Goal: Task Accomplishment & Management: Complete application form

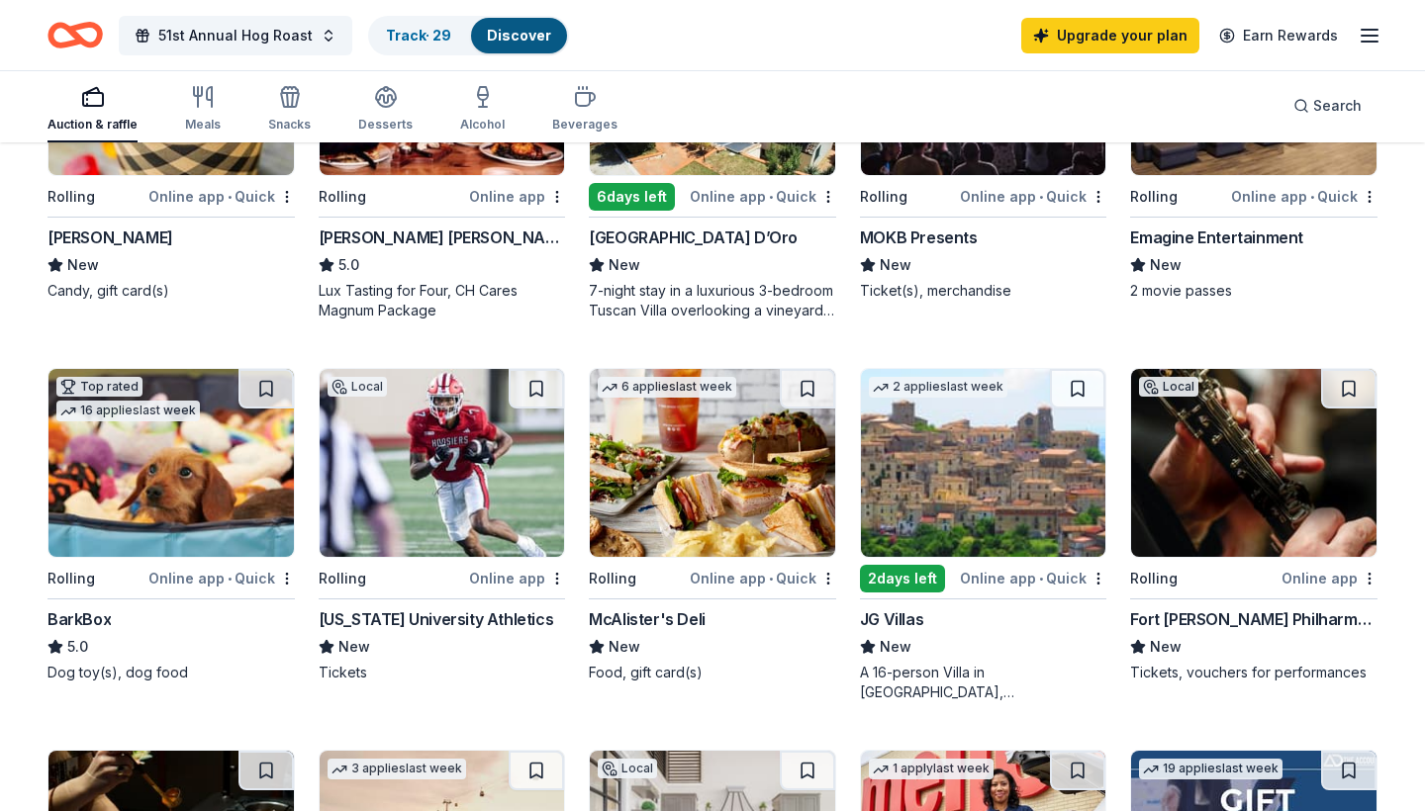
scroll to position [395, 0]
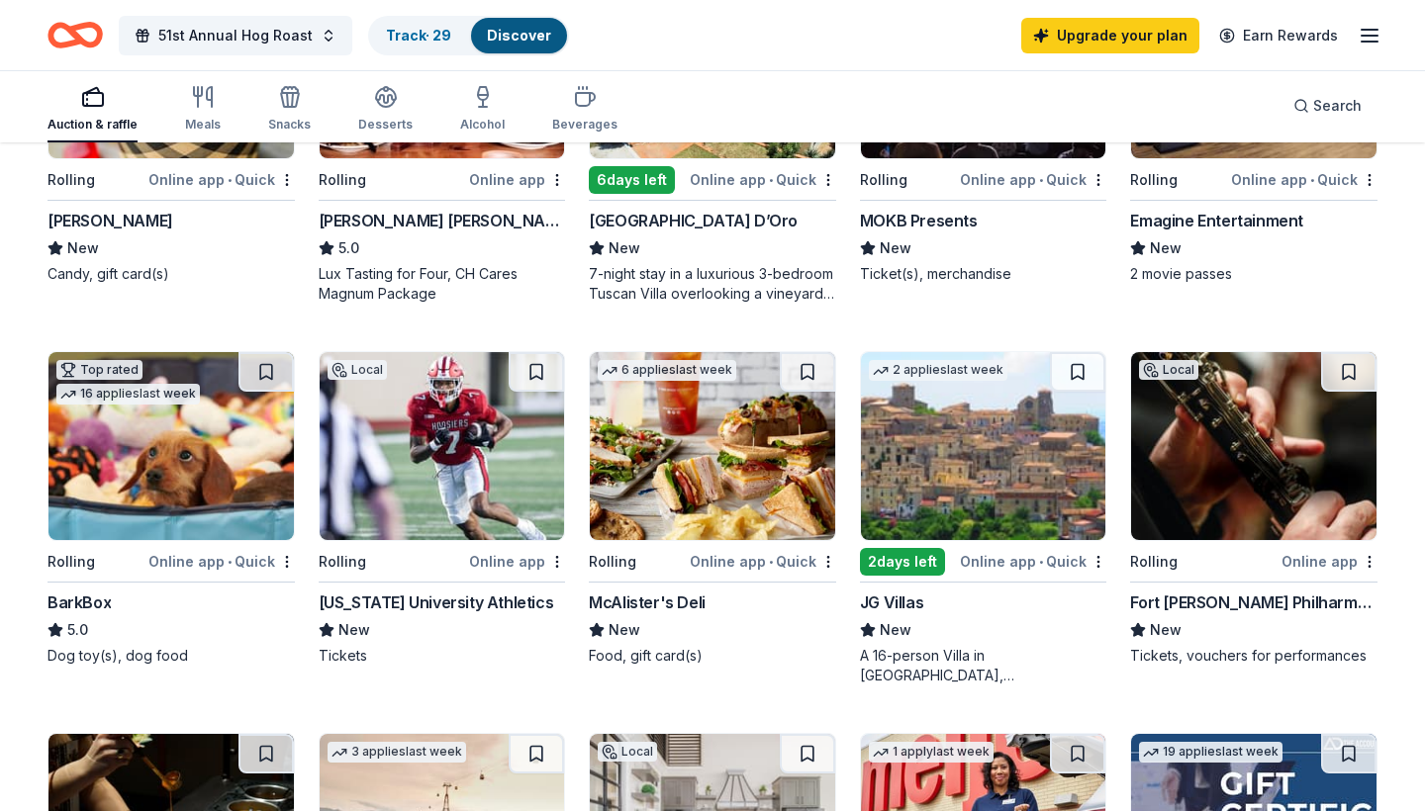
click at [437, 460] on img at bounding box center [442, 446] width 245 height 188
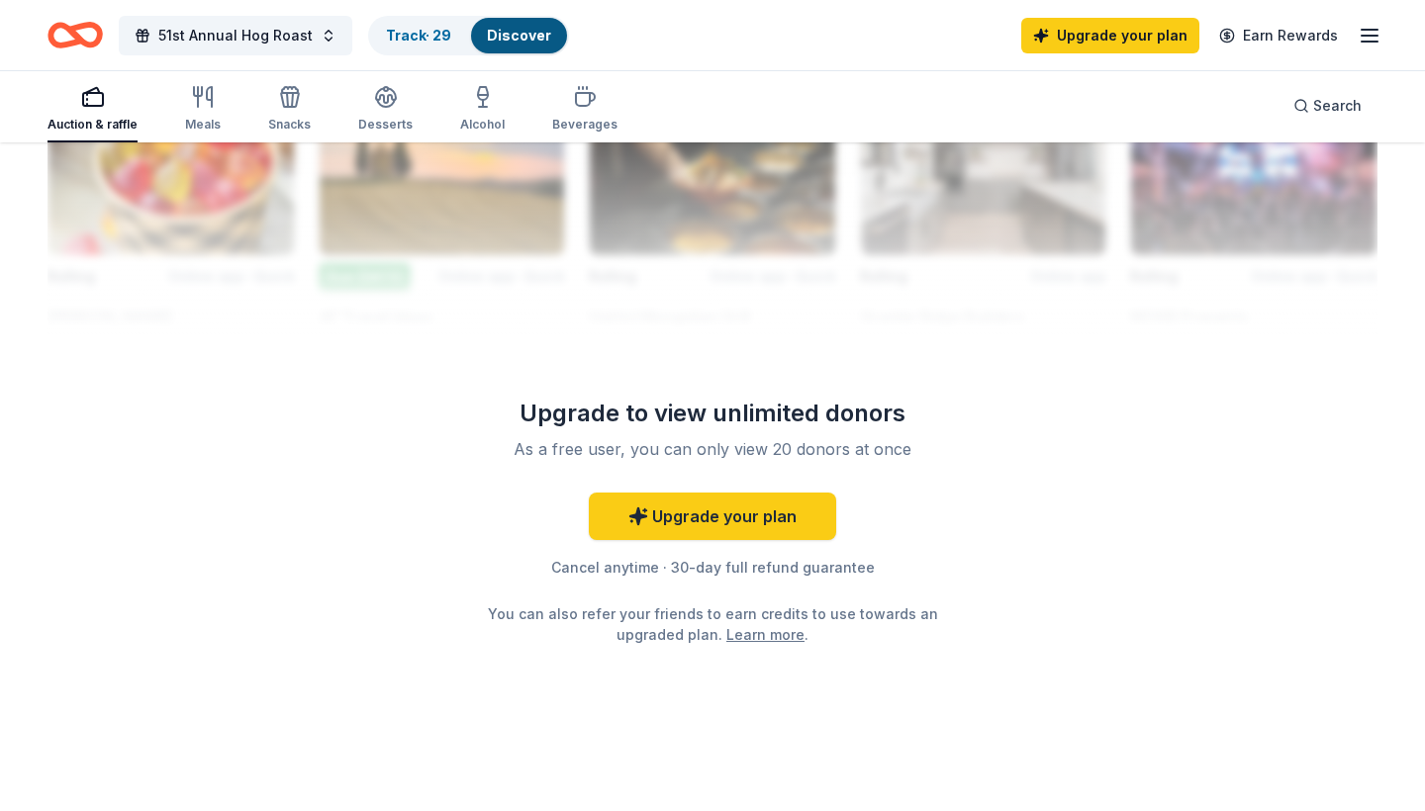
scroll to position [1874, 0]
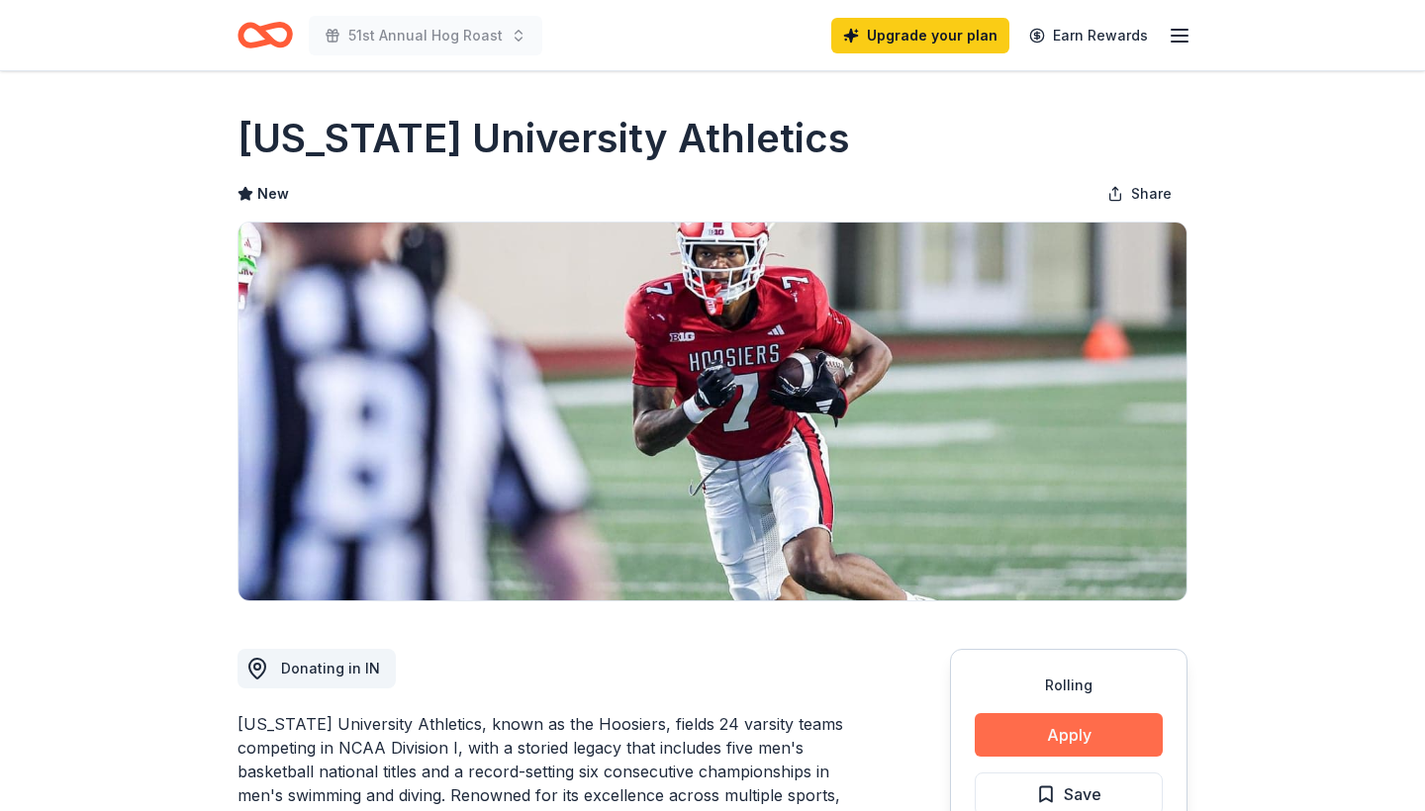
click at [1051, 729] on button "Apply" at bounding box center [1069, 735] width 188 height 44
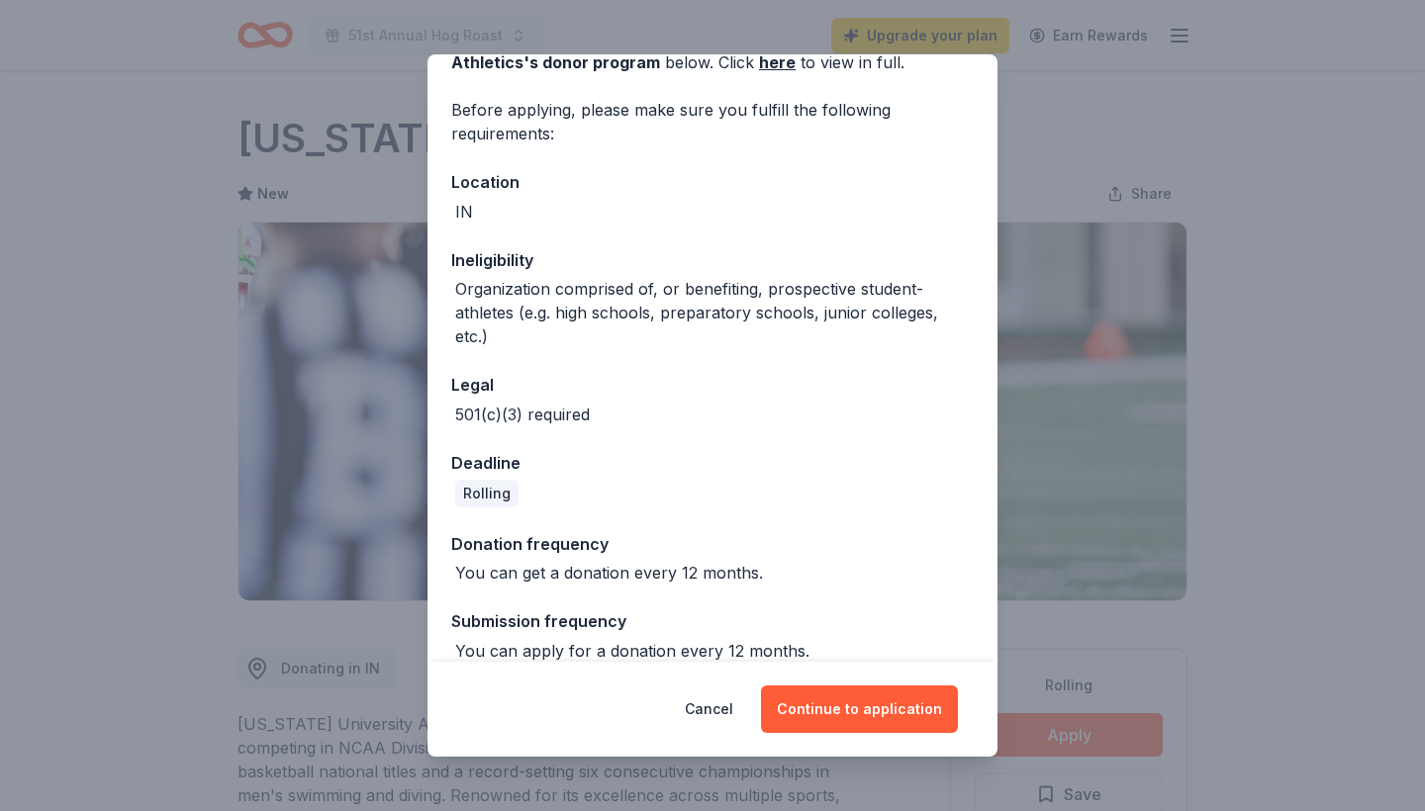
scroll to position [123, 0]
click at [891, 708] on button "Continue to application" at bounding box center [859, 709] width 197 height 47
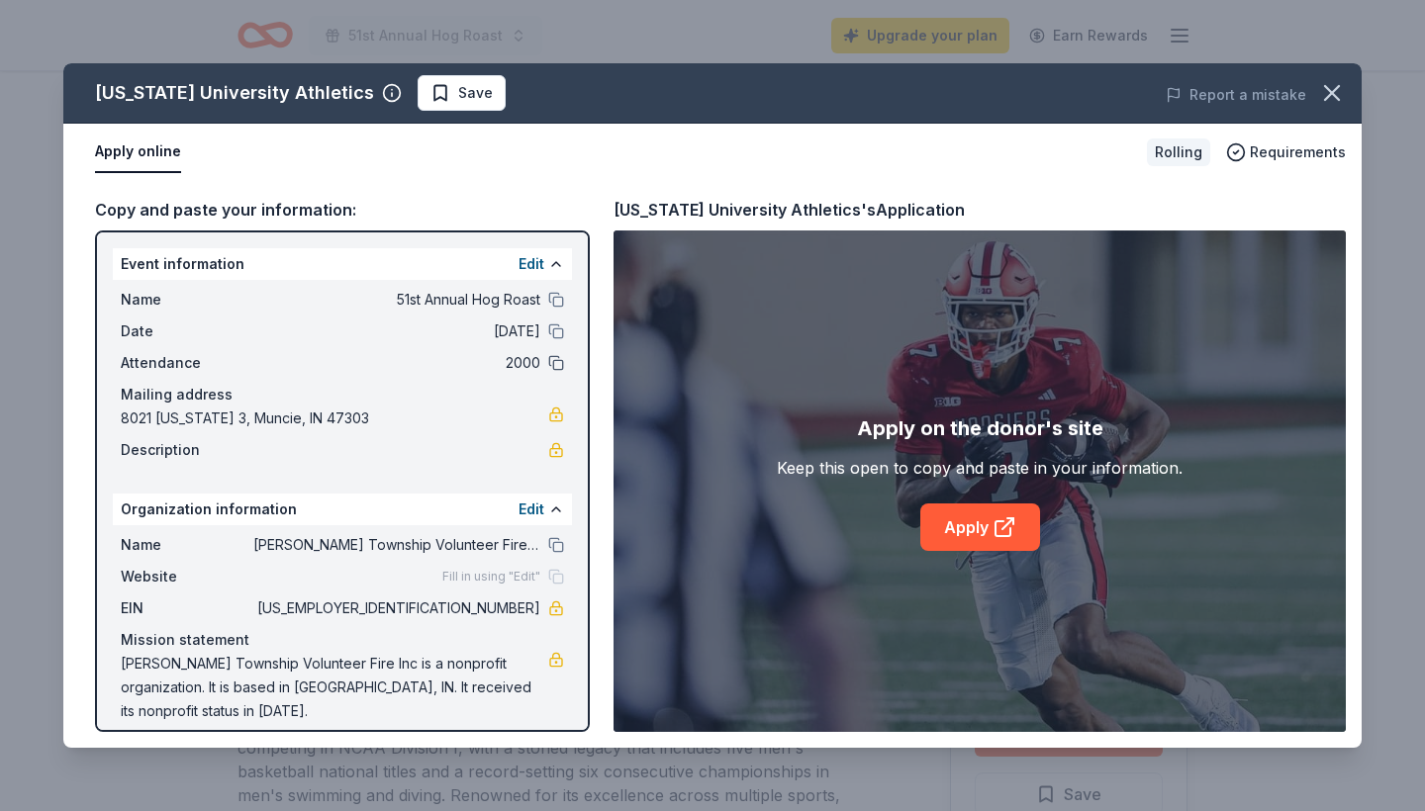
click at [563, 362] on button at bounding box center [556, 363] width 16 height 16
click at [978, 533] on link "Apply" at bounding box center [980, 527] width 120 height 47
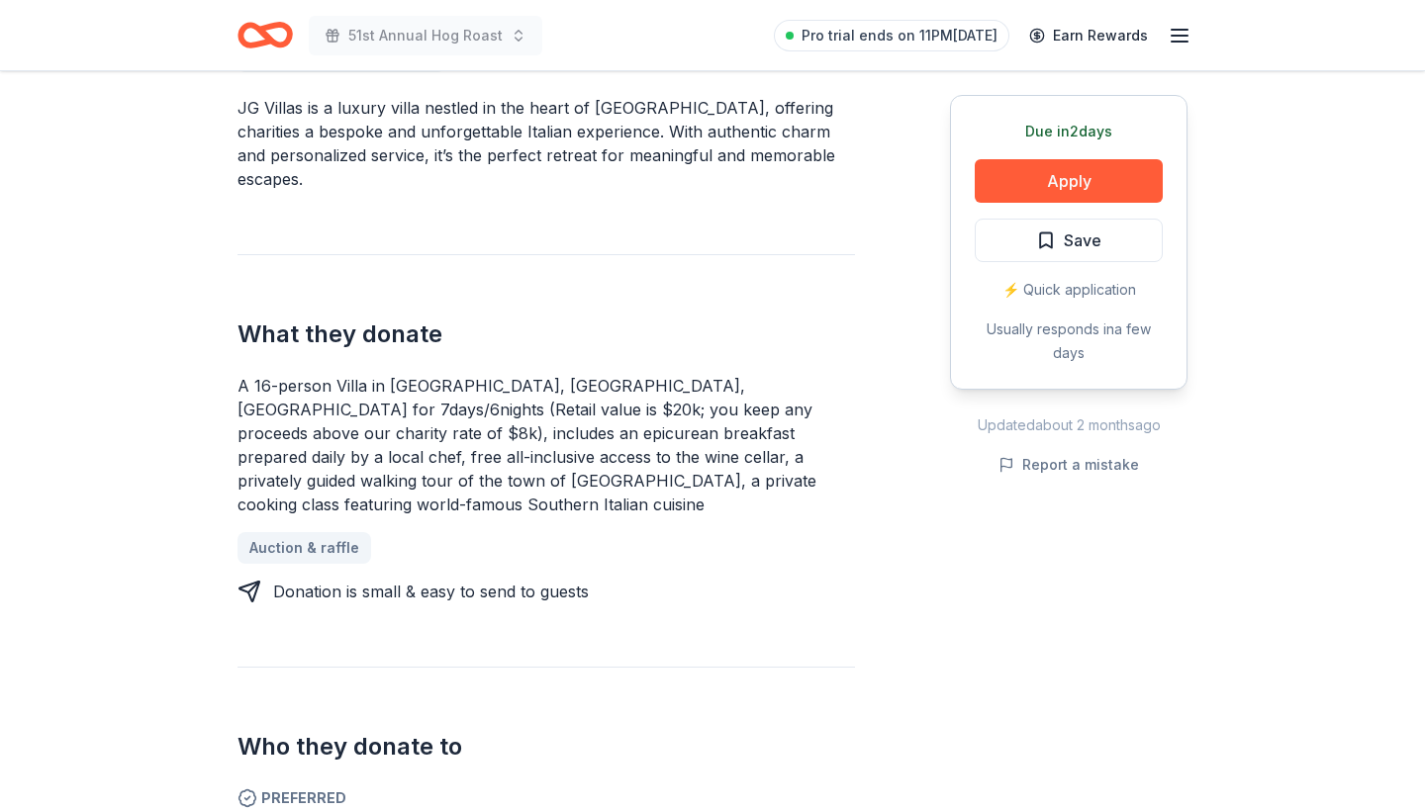
scroll to position [619, 0]
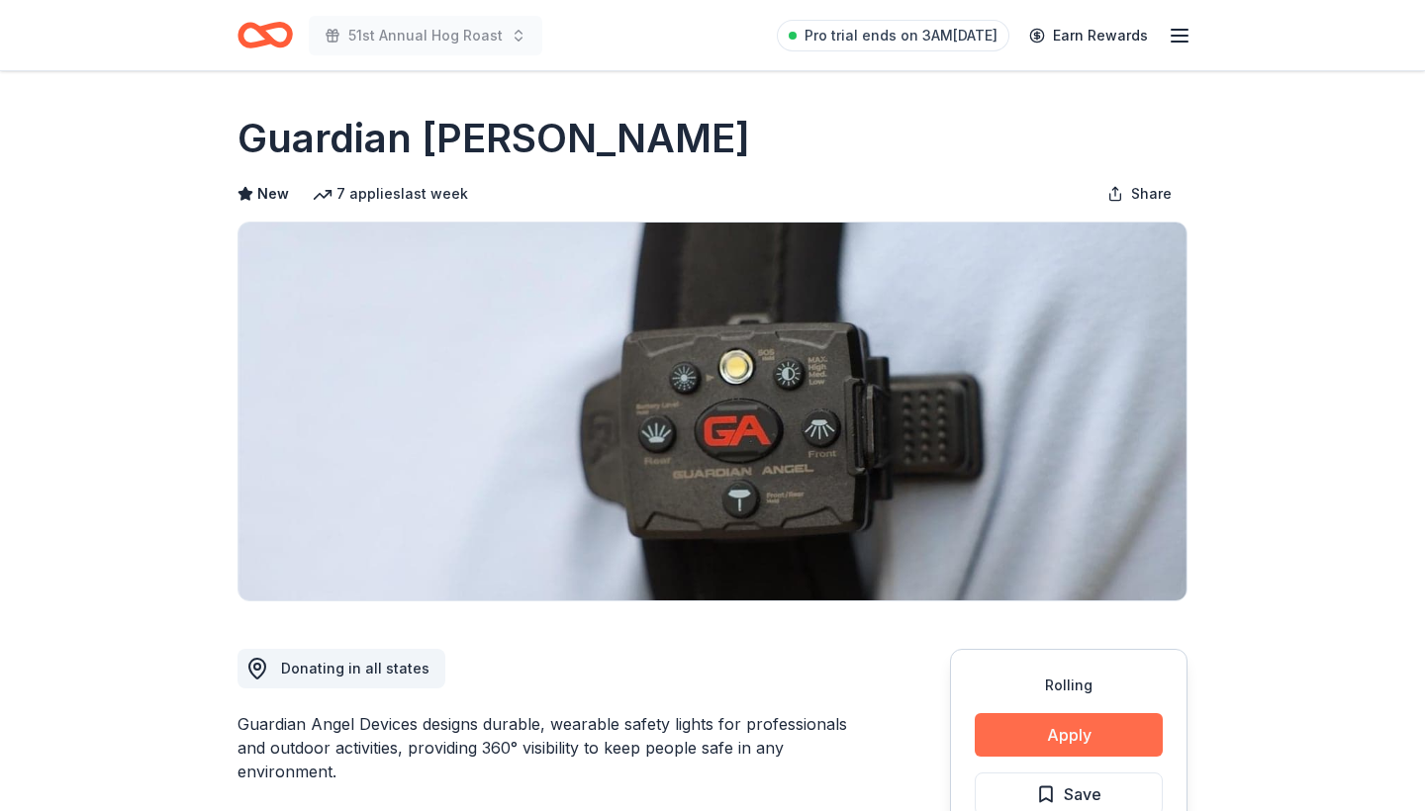
click at [1008, 740] on button "Apply" at bounding box center [1069, 735] width 188 height 44
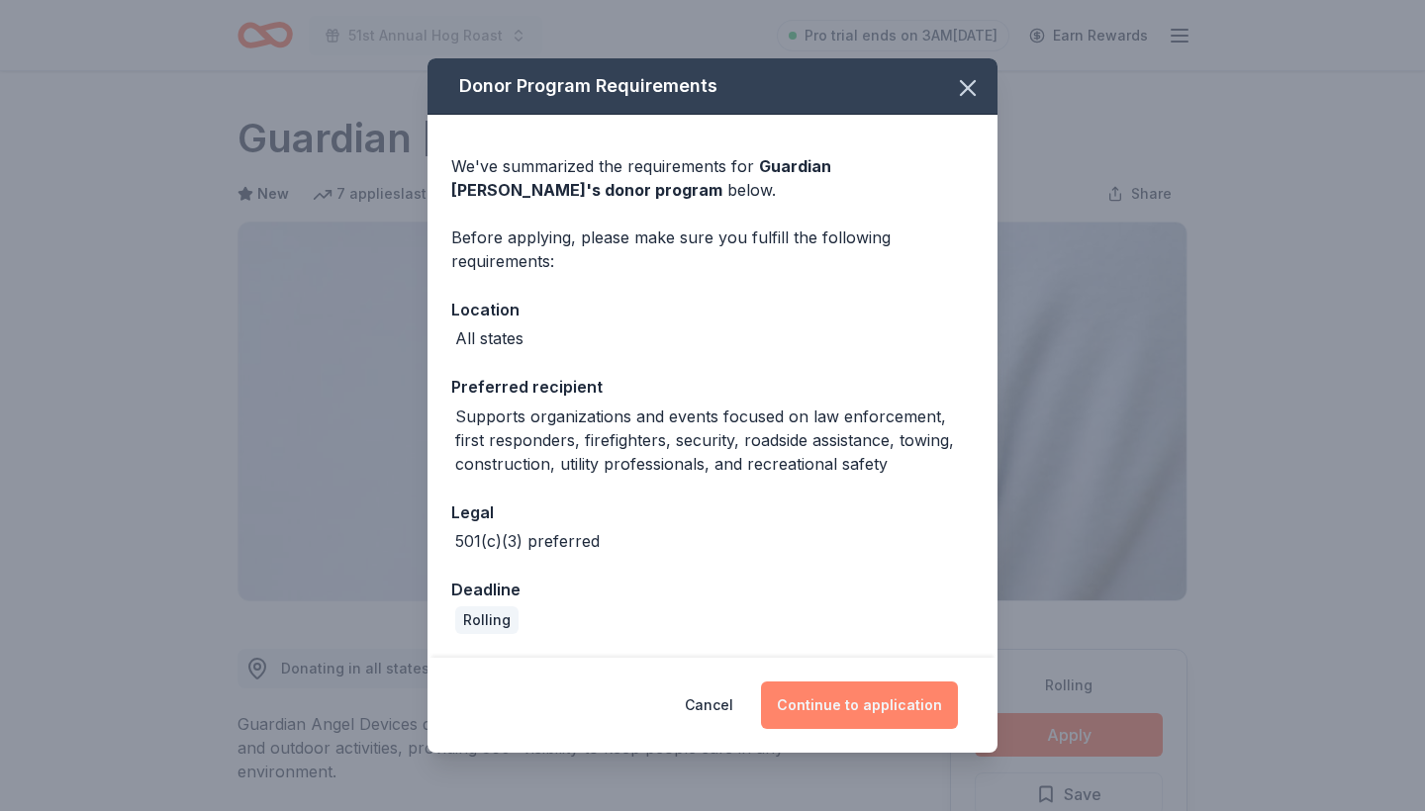
click at [866, 717] on button "Continue to application" at bounding box center [859, 705] width 197 height 47
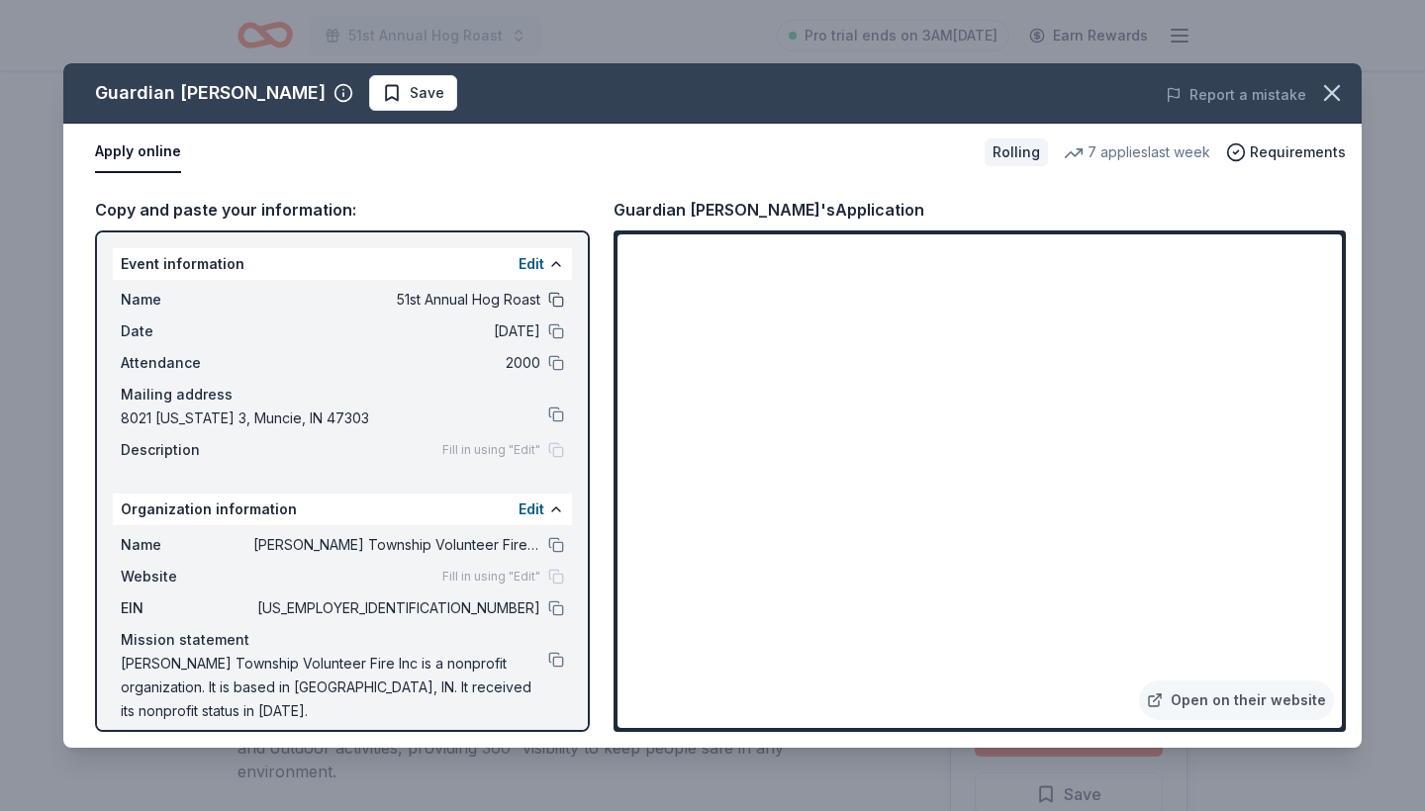
click at [552, 302] on button at bounding box center [556, 300] width 16 height 16
click at [551, 658] on button at bounding box center [556, 660] width 16 height 16
click at [1334, 105] on icon "button" at bounding box center [1332, 93] width 28 height 28
